Goal: Navigation & Orientation: Understand site structure

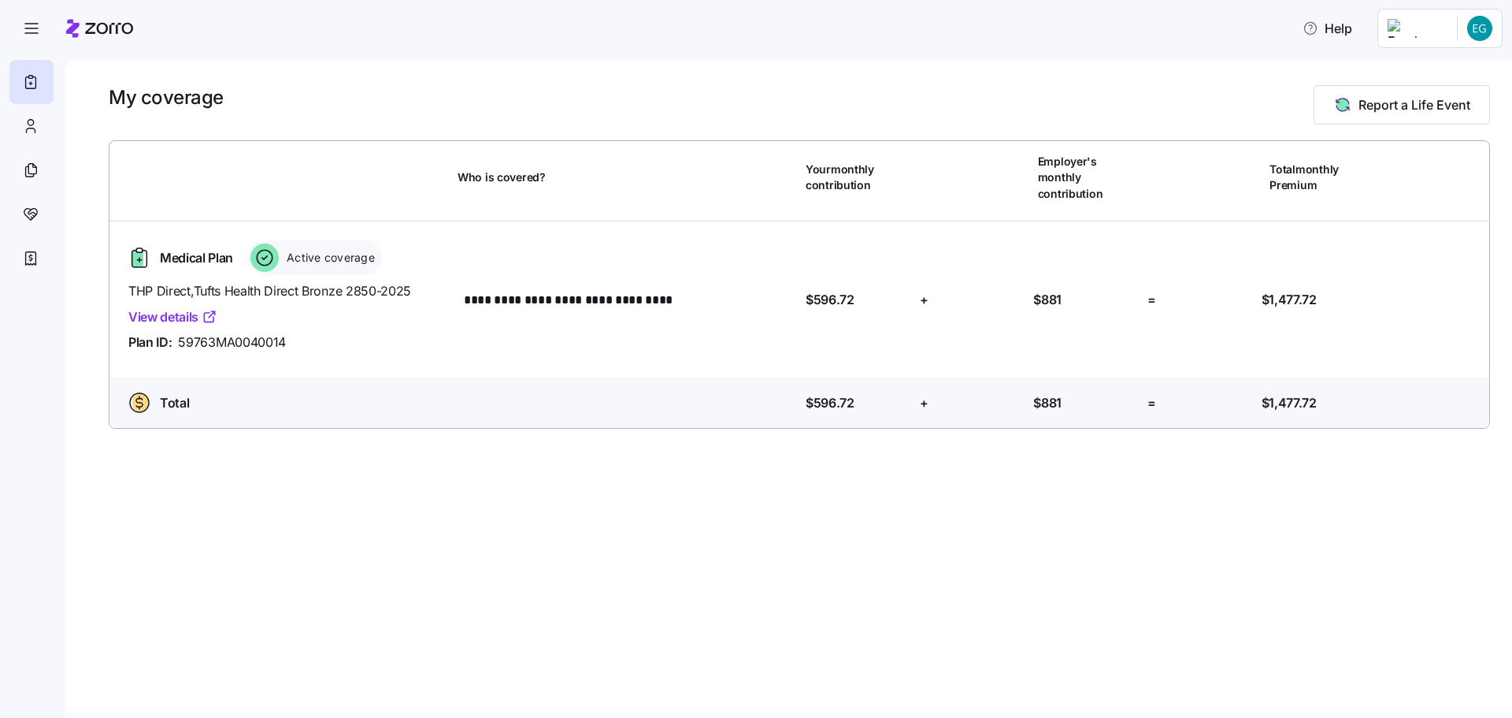
click at [1478, 31] on html "**********" at bounding box center [756, 354] width 1512 height 708
click at [1460, 65] on div "My settings" at bounding box center [1449, 70] width 83 height 17
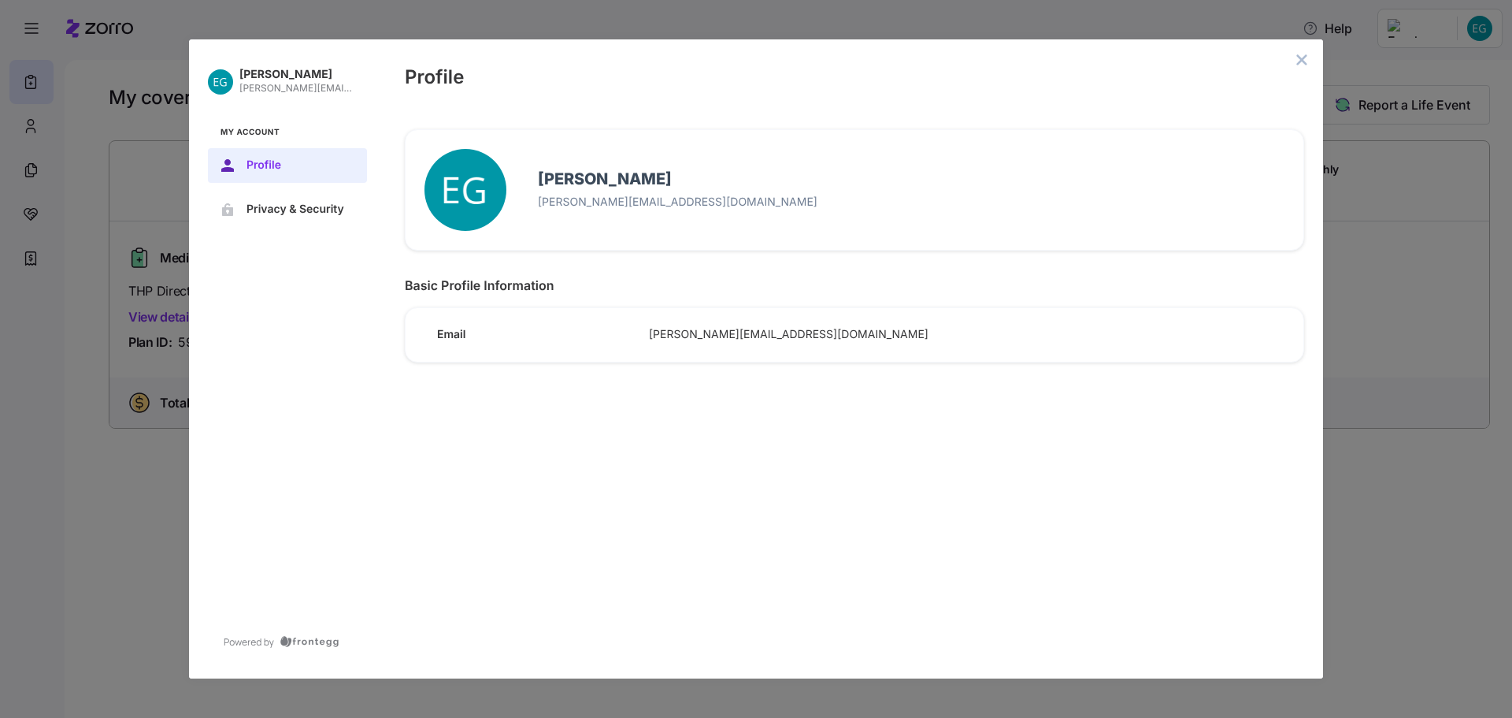
click at [1297, 63] on icon "close admin-box" at bounding box center [1302, 60] width 13 height 13
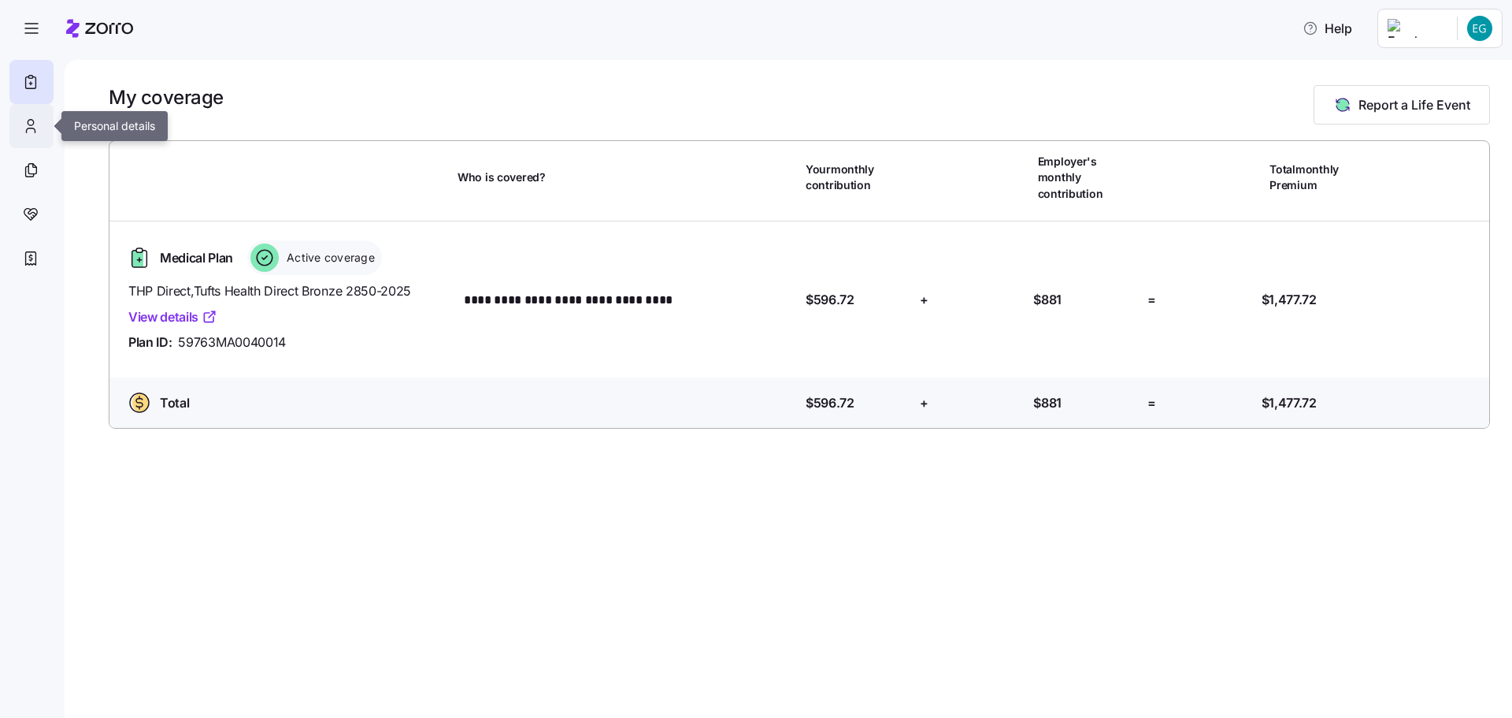
click at [31, 128] on icon at bounding box center [31, 130] width 9 height 5
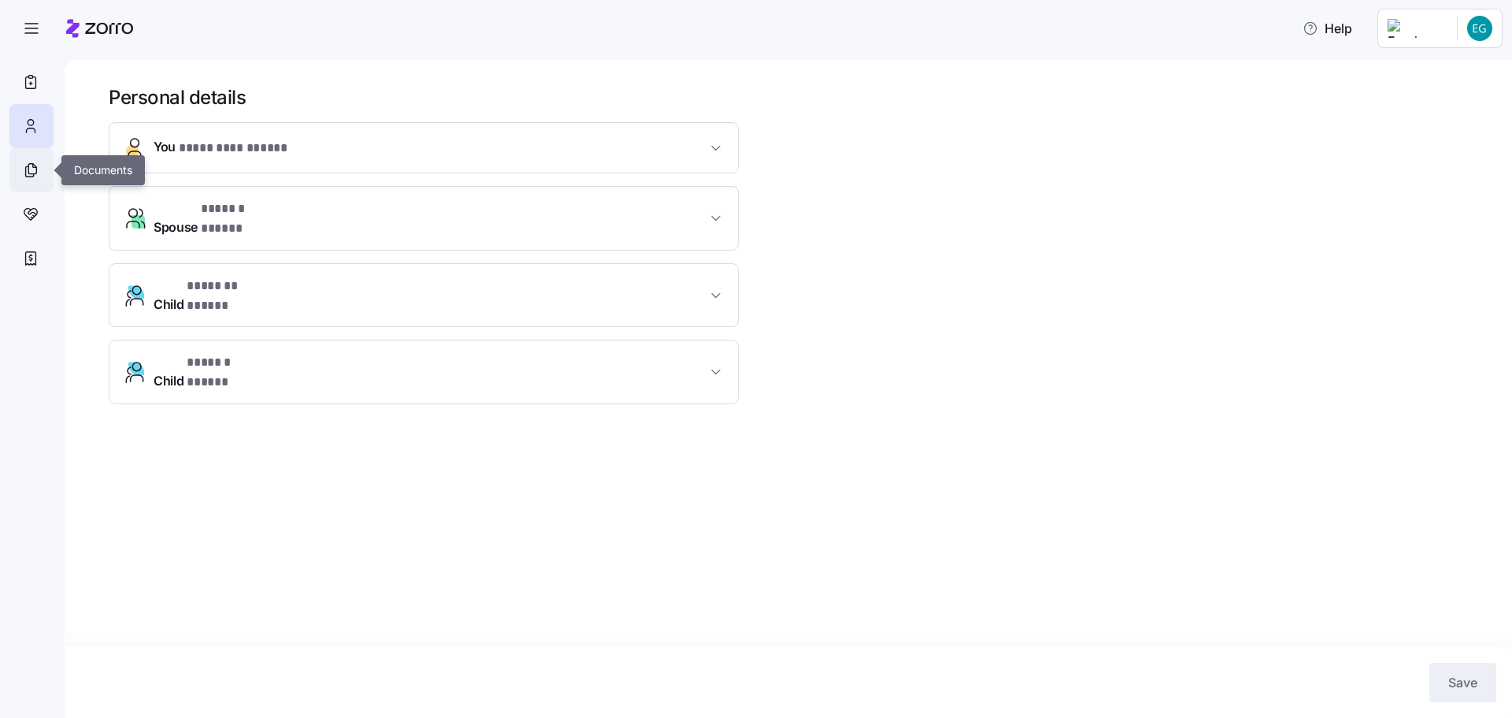
click at [31, 163] on icon at bounding box center [30, 170] width 17 height 19
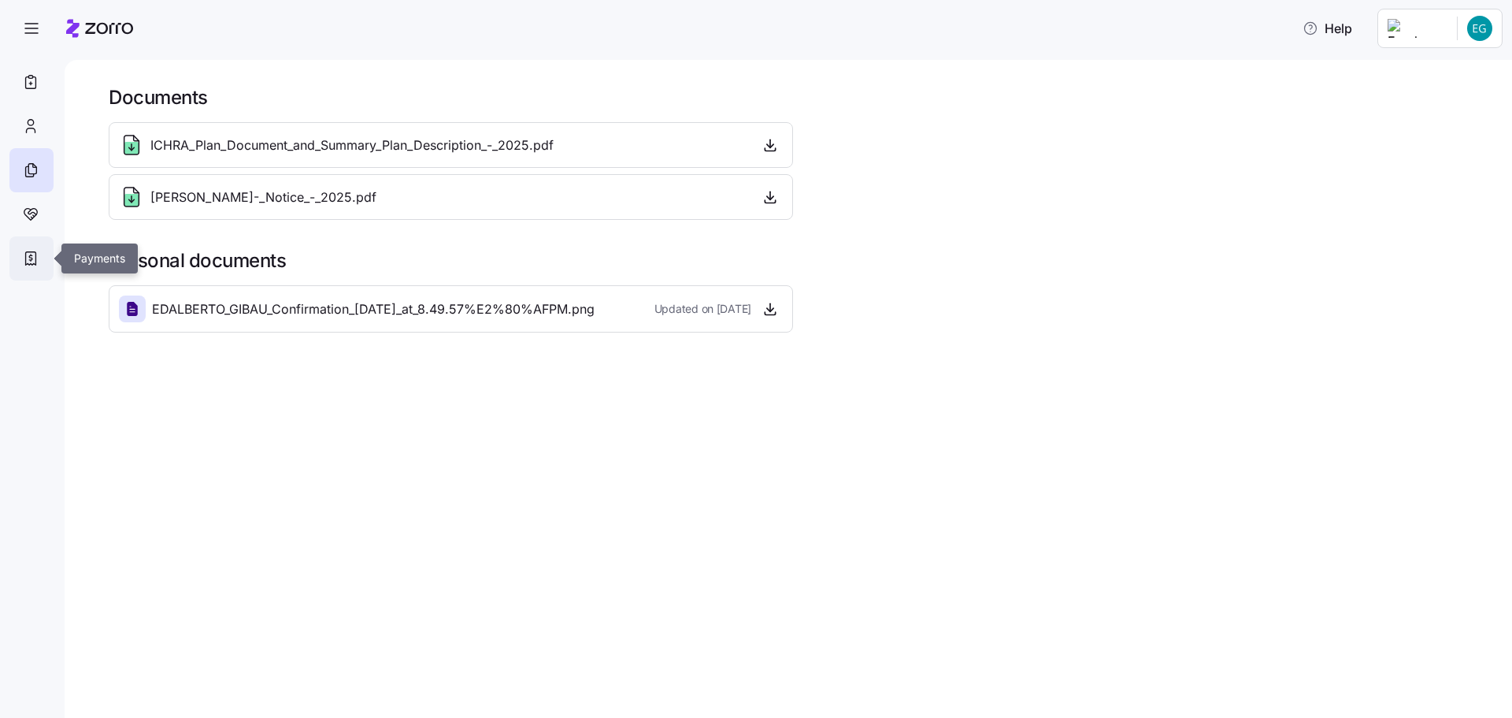
click at [30, 248] on div at bounding box center [31, 258] width 44 height 44
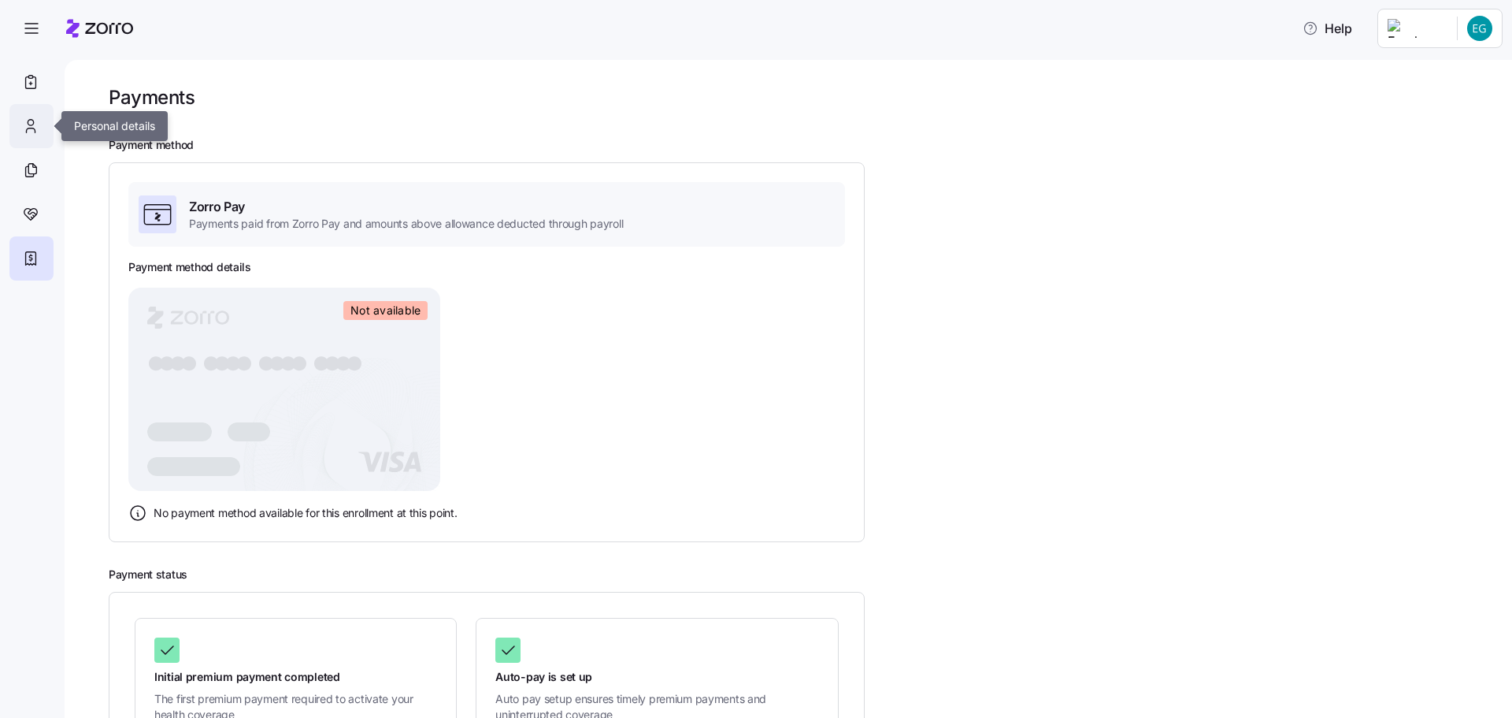
click at [38, 121] on icon at bounding box center [30, 126] width 17 height 19
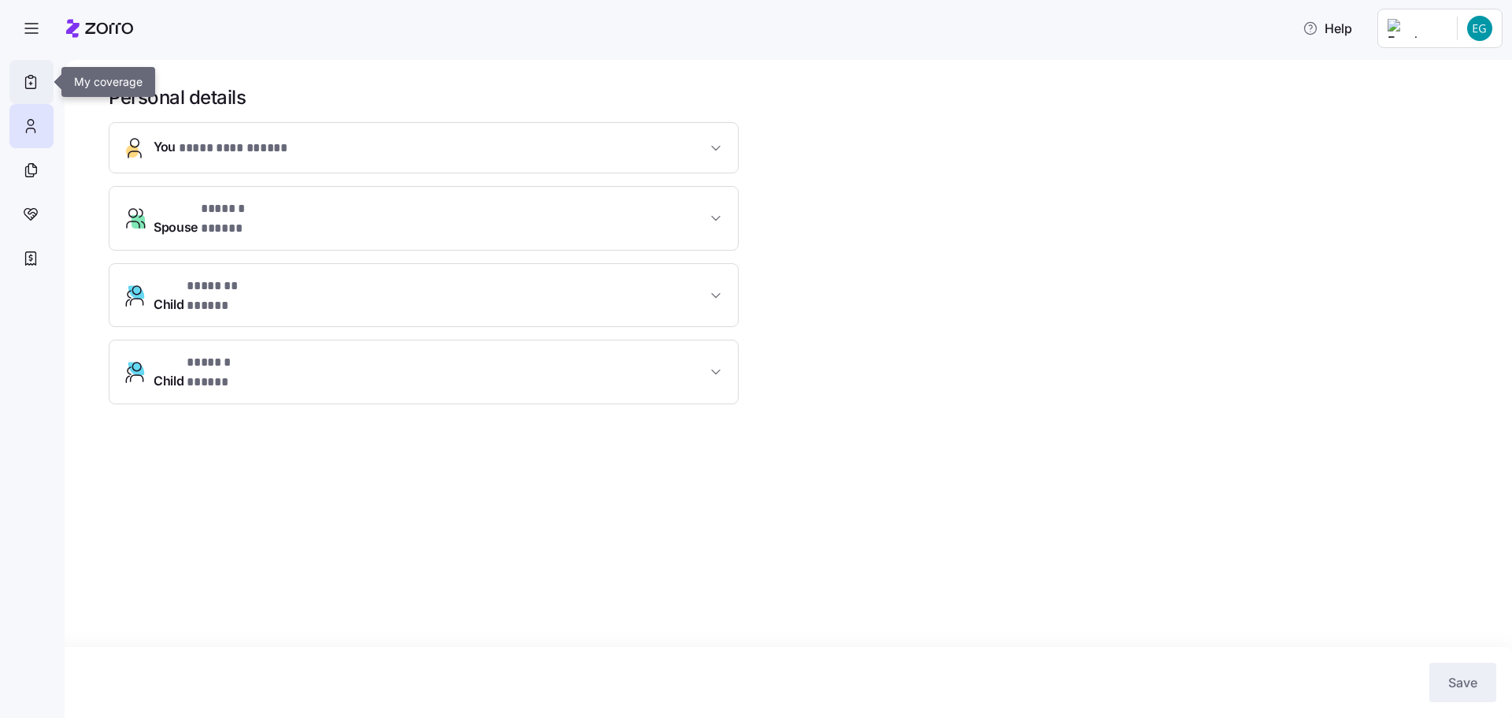
click at [30, 83] on icon at bounding box center [30, 81] width 17 height 19
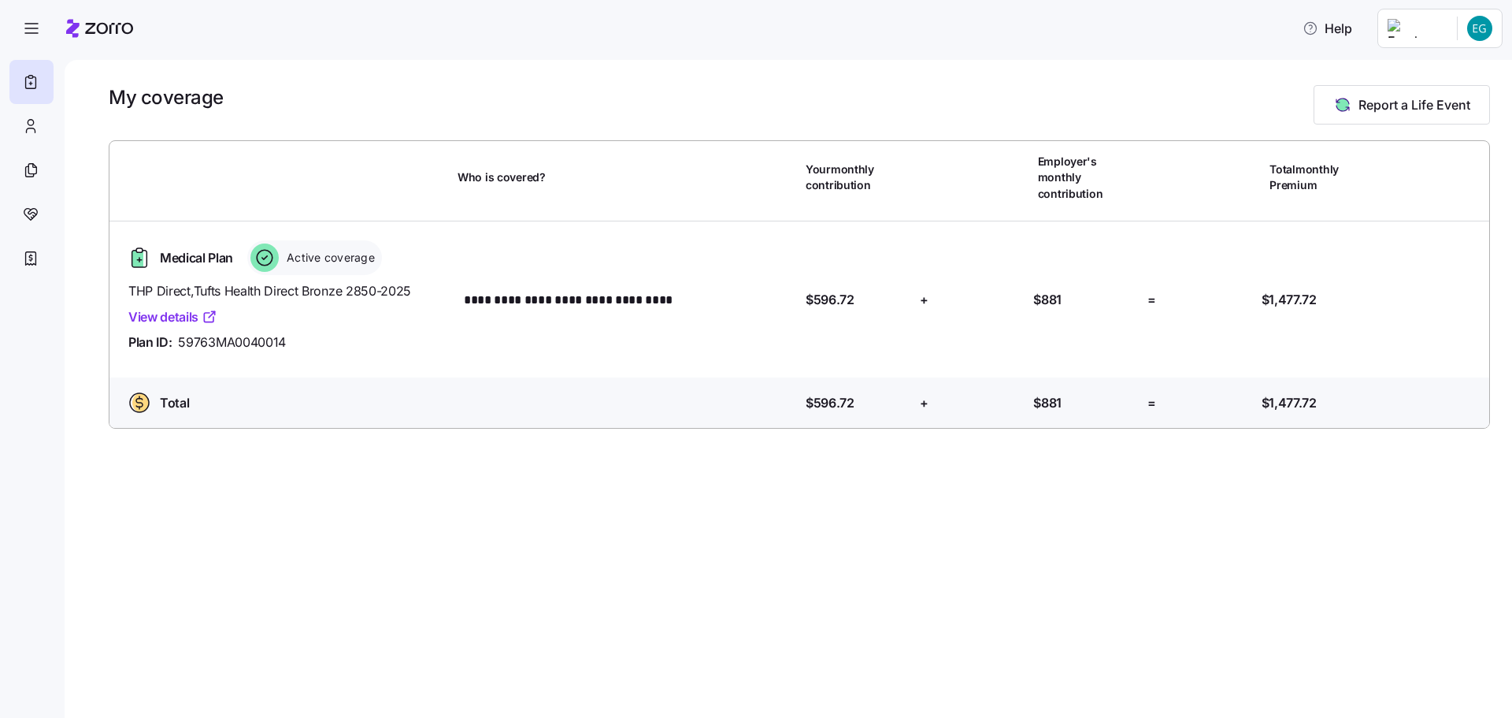
click at [205, 313] on icon at bounding box center [209, 317] width 9 height 9
click at [38, 34] on icon "button" at bounding box center [31, 28] width 19 height 19
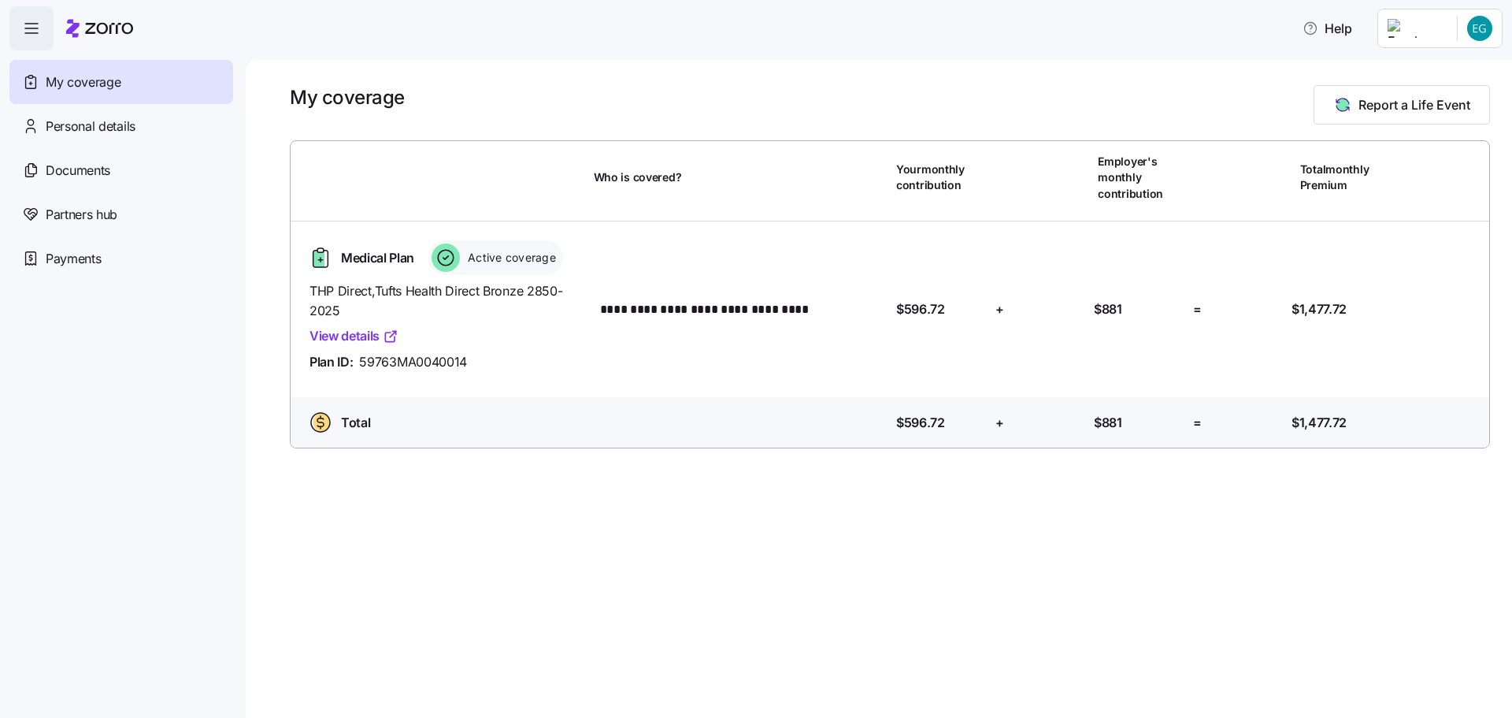
click at [1482, 30] on html "**********" at bounding box center [756, 354] width 1512 height 708
click at [1455, 93] on div "Log out" at bounding box center [1438, 95] width 61 height 17
